Goal: Book appointment/travel/reservation

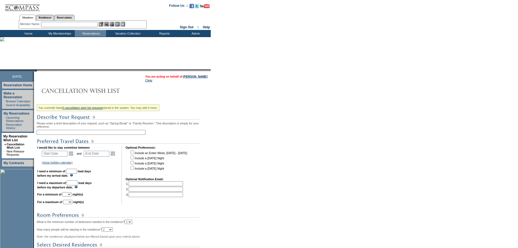
click at [66, 133] on input "text" at bounding box center [91, 132] width 109 height 5
type input "C"
type input "[GEOGRAPHIC_DATA]"
click at [73, 156] on link "Open the calendar popup." at bounding box center [71, 153] width 6 height 6
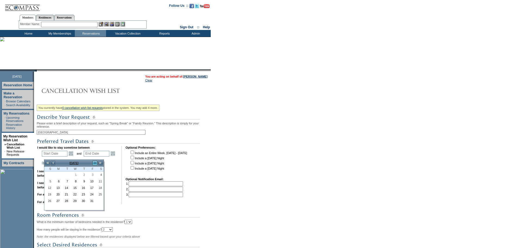
click at [95, 163] on link ">" at bounding box center [94, 162] width 5 height 5
click at [99, 188] on link "20" at bounding box center [99, 188] width 8 height 6
type input "[DATE]"
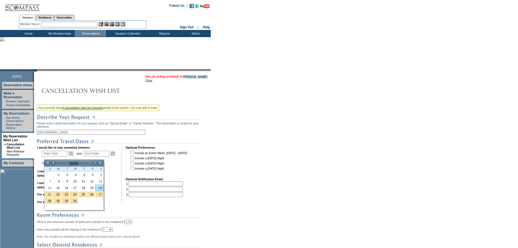
type input "[DATE]"
type input "82"
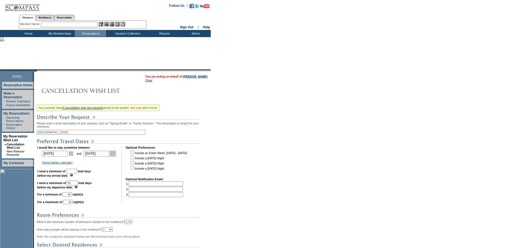
click at [115, 156] on link "Open the calendar popup." at bounding box center [113, 153] width 6 height 6
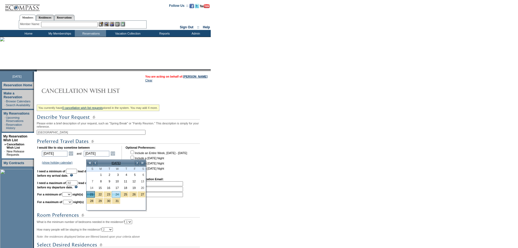
click at [118, 194] on link "24" at bounding box center [116, 194] width 8 height 6
type input "[DATE]"
type input "85"
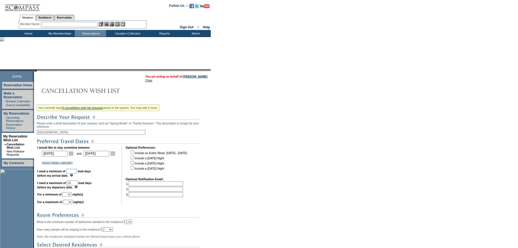
drag, startPoint x: 82, startPoint y: 177, endPoint x: 82, endPoint y: 173, distance: 3.6
click at [77, 173] on input "text" at bounding box center [71, 171] width 11 height 5
click at [71, 196] on select "1 2 3 4 5 6 7 8 9 10 11 12 13 14" at bounding box center [66, 194] width 9 height 4
select select "4"
click at [69, 196] on select "1 2 3 4 5 6 7 8 9 10 11 12 13 14" at bounding box center [66, 194] width 9 height 4
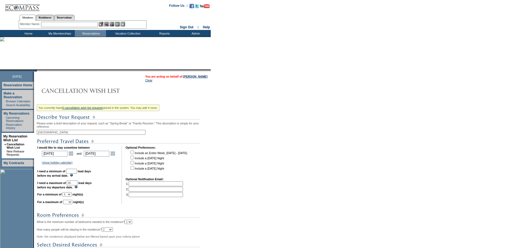
click at [75, 204] on td "I would like to stay sometime between [DATE] [DATE] Open the calendar popup. <<…" at bounding box center [77, 175] width 80 height 58
click at [72, 204] on select "1 2 3 4 5 6 7 8 9 10 11 12 13 14" at bounding box center [67, 201] width 9 height 4
select select "3"
click at [70, 204] on select "1 2 3 4 5 6 7 8 9 10 11 12 13 14" at bounding box center [67, 201] width 9 height 4
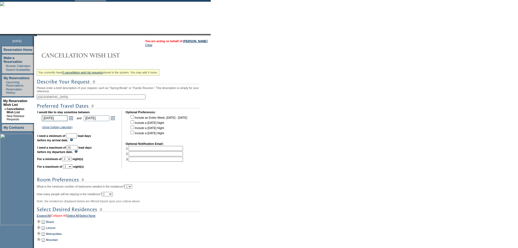
scroll to position [91, 0]
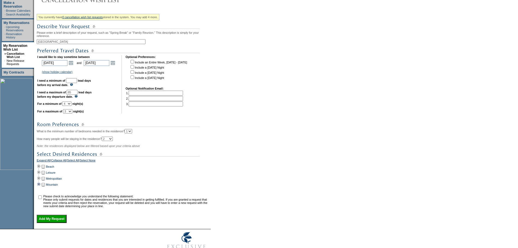
click at [39, 187] on td at bounding box center [39, 184] width 4 height 6
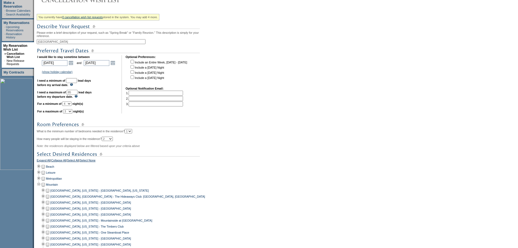
scroll to position [127, 0]
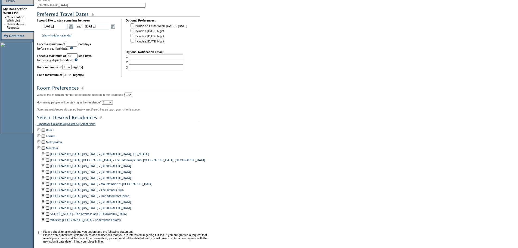
click at [49, 175] on td at bounding box center [47, 172] width 4 height 6
click at [49, 169] on td at bounding box center [47, 166] width 4 height 6
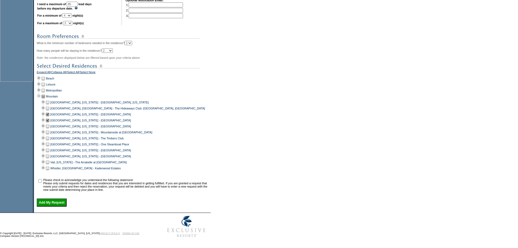
scroll to position [181, 0]
click at [43, 187] on td at bounding box center [39, 184] width 5 height 13
click at [48, 202] on div "You currently have 0 cancellation wish list requests stored in the system. You …" at bounding box center [123, 65] width 173 height 282
click at [43, 184] on td at bounding box center [39, 184] width 5 height 13
click at [43, 188] on td at bounding box center [39, 184] width 5 height 13
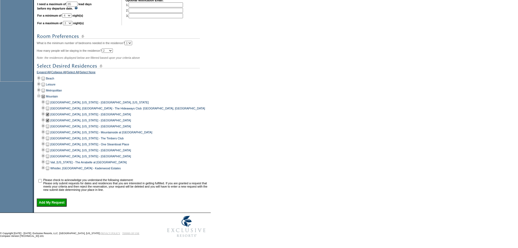
click at [42, 182] on input "checkbox" at bounding box center [40, 181] width 4 height 4
checkbox input "true"
click at [46, 204] on div "You currently have 0 cancellation wish list requests stored in the system. You …" at bounding box center [123, 65] width 173 height 282
click at [49, 206] on input "Add My Request" at bounding box center [52, 202] width 30 height 8
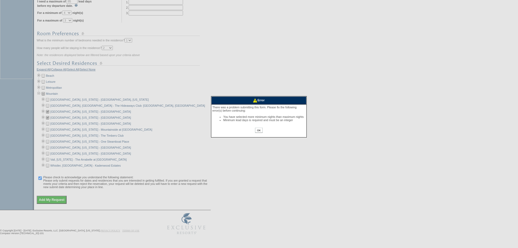
click at [257, 133] on input "OK" at bounding box center [258, 129] width 7 height 5
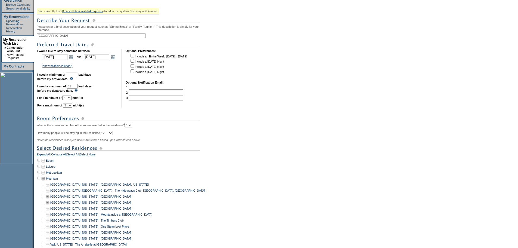
scroll to position [91, 0]
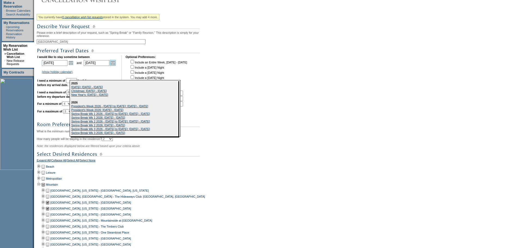
click at [114, 66] on link "Open the calendar popup." at bounding box center [113, 63] width 6 height 6
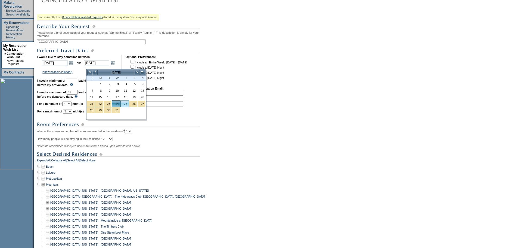
click at [123, 104] on link "25" at bounding box center [125, 104] width 8 height 6
type input "[DATE]"
type input "86"
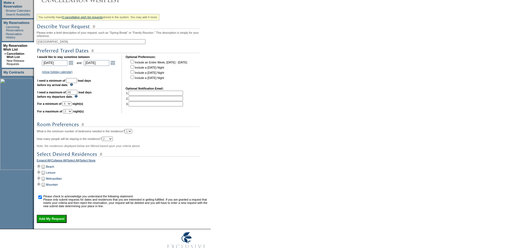
click at [72, 113] on select "1 2 3 4 5 6 7 8 9 10 11 12 13 14" at bounding box center [67, 111] width 9 height 4
select select "4"
click at [70, 113] on select "1 2 3 4 5 6 7 8 9 10 11 12 13 14" at bounding box center [67, 111] width 9 height 4
click at [113, 65] on link "Open the calendar popup." at bounding box center [113, 63] width 6 height 6
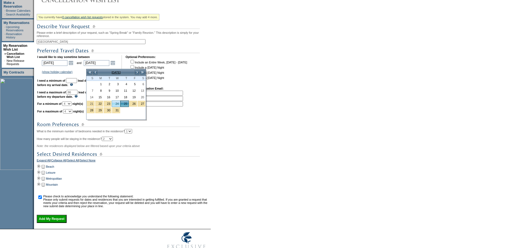
click at [114, 103] on link "24" at bounding box center [116, 104] width 8 height 6
type input "[DATE]"
type input "85"
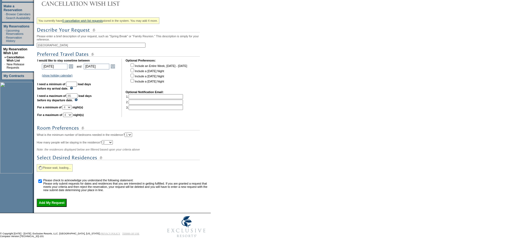
click at [114, 123] on div "You currently have 0 cancellation wish list requests stored in the system. You …" at bounding box center [123, 110] width 173 height 191
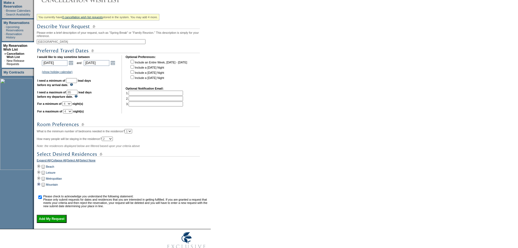
click at [41, 187] on td at bounding box center [39, 184] width 4 height 6
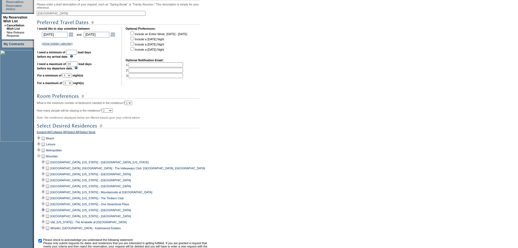
scroll to position [127, 0]
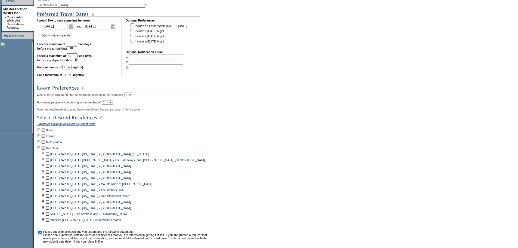
click at [50, 175] on td at bounding box center [47, 172] width 4 height 6
click at [48, 169] on td at bounding box center [47, 166] width 4 height 6
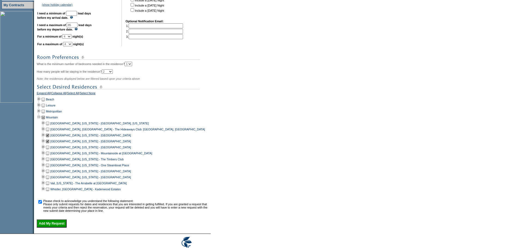
scroll to position [189, 0]
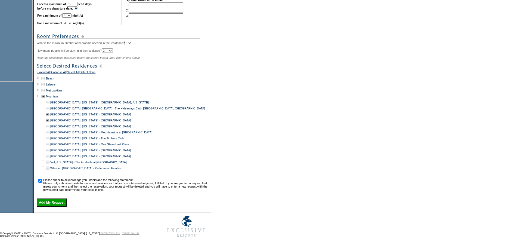
click at [56, 199] on input "Add My Request" at bounding box center [52, 202] width 30 height 8
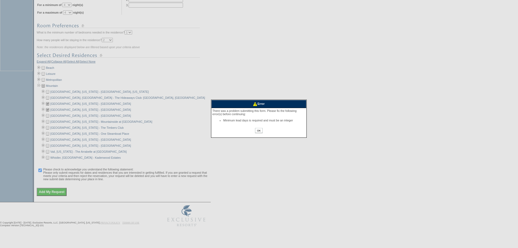
click at [260, 132] on input "OK" at bounding box center [258, 130] width 7 height 5
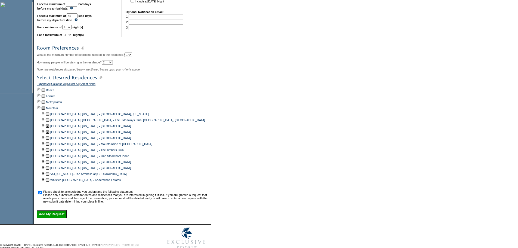
scroll to position [99, 0]
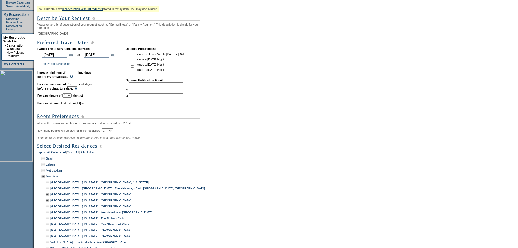
click at [77, 75] on input "text" at bounding box center [71, 72] width 11 height 5
type input "30"
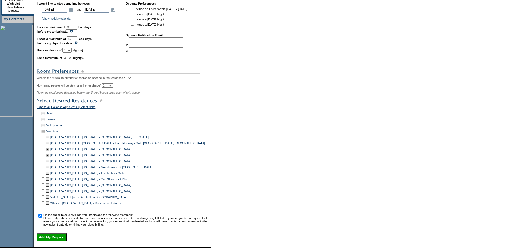
scroll to position [189, 0]
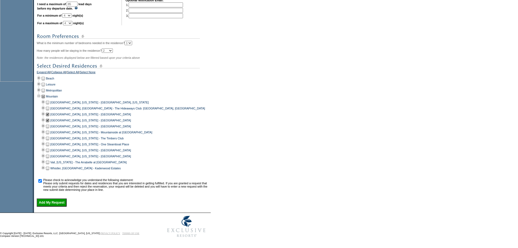
click at [61, 201] on input "Add My Request" at bounding box center [52, 202] width 30 height 8
